Goal: Navigation & Orientation: Find specific page/section

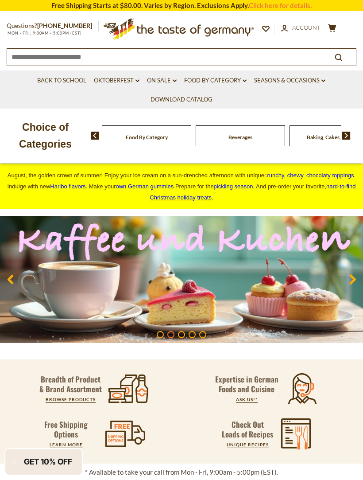
click at [103, 103] on ul "Back to School Oktoberfest dropdown_arrow All Oktoberfest Oktoberfest Foods Par…" at bounding box center [182, 89] width 350 height 38
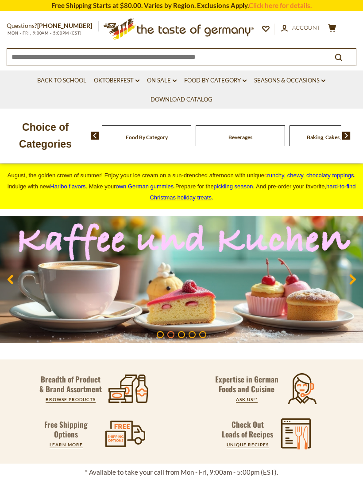
click at [119, 116] on div "Choice of Categories Food By Category [GEOGRAPHIC_DATA] Baking, Cakes, Desserts…" at bounding box center [181, 136] width 363 height 54
